Goal: Task Accomplishment & Management: Complete application form

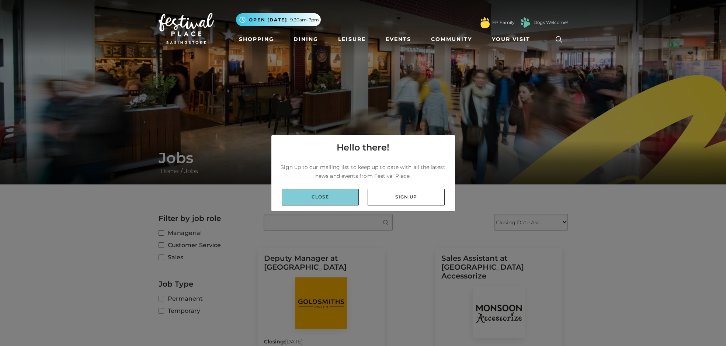
click at [342, 196] on link "Close" at bounding box center [320, 197] width 77 height 17
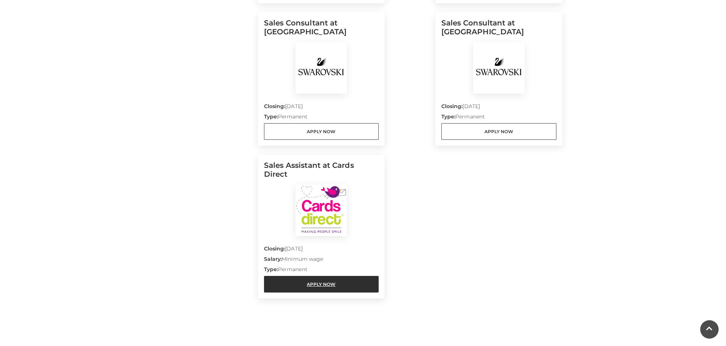
scroll to position [711, 0]
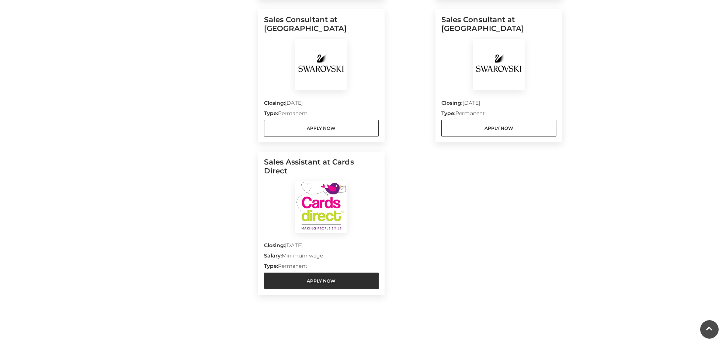
click at [312, 272] on link "Apply Now" at bounding box center [321, 280] width 115 height 17
click at [330, 272] on link "Apply Now" at bounding box center [321, 280] width 115 height 17
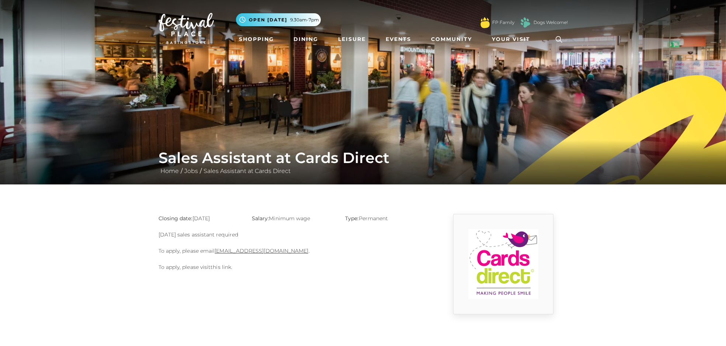
click at [222, 269] on link "this link" at bounding box center [221, 267] width 21 height 7
drag, startPoint x: 215, startPoint y: 248, endPoint x: 250, endPoint y: 251, distance: 35.2
click at [250, 251] on p "To apply, please email [EMAIL_ADDRESS][DOMAIN_NAME] ." at bounding box center [293, 250] width 269 height 9
drag, startPoint x: 299, startPoint y: 250, endPoint x: 216, endPoint y: 252, distance: 82.6
click at [216, 252] on p "To apply, please email [EMAIL_ADDRESS][DOMAIN_NAME] ." at bounding box center [293, 250] width 269 height 9
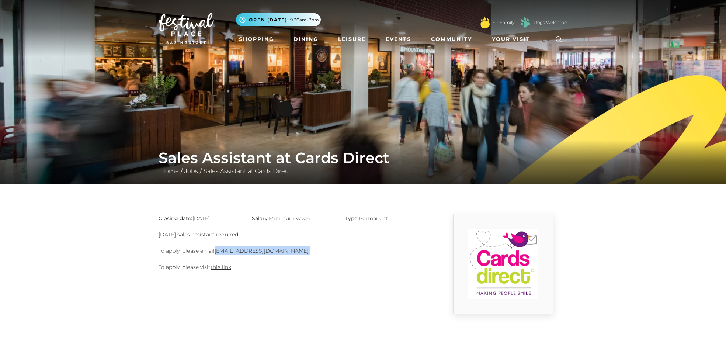
copy p "[EMAIL_ADDRESS][DOMAIN_NAME] ."
drag, startPoint x: 295, startPoint y: 170, endPoint x: 200, endPoint y: 173, distance: 95.5
click at [200, 173] on div "Sales Assistant at Cards Direct Home / Jobs / Sales Assistant at Cards Direct" at bounding box center [363, 162] width 420 height 27
copy div "/ Sales Assistant at Cards Direct"
